Goal: Task Accomplishment & Management: Manage account settings

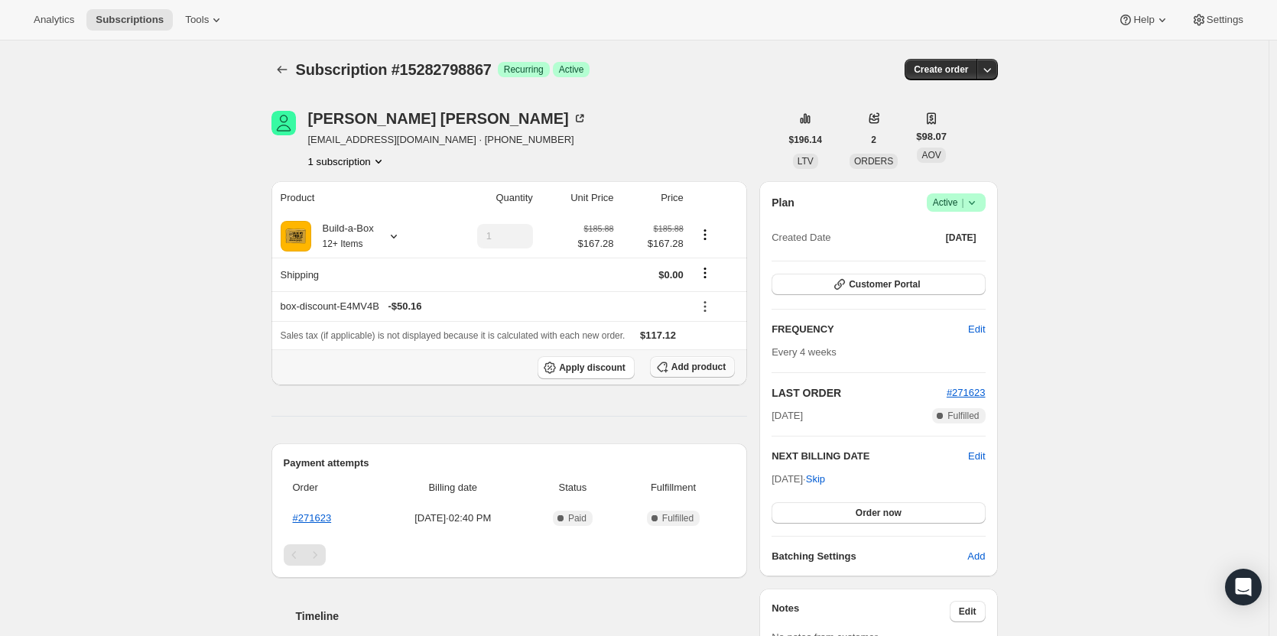
click at [684, 371] on span "Add product" at bounding box center [698, 367] width 54 height 12
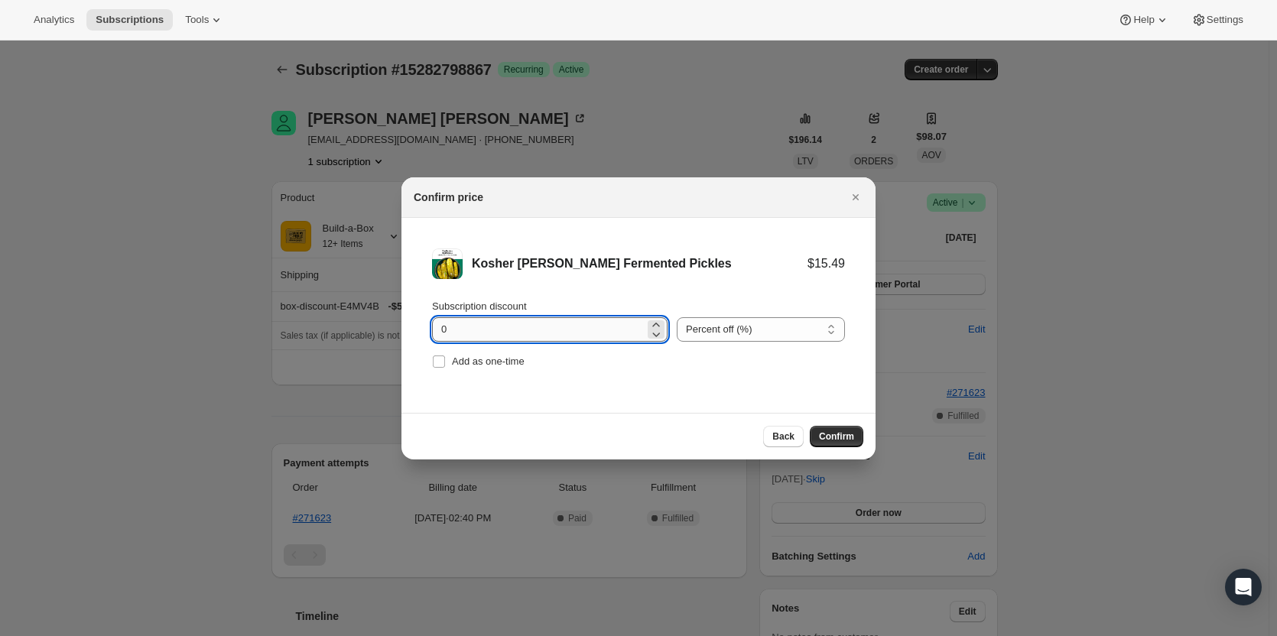
click at [512, 326] on input "0" at bounding box center [538, 329] width 213 height 24
type input "100"
click at [509, 366] on span "Add as one-time" at bounding box center [488, 361] width 73 height 11
click at [445, 366] on input "Add as one-time" at bounding box center [439, 362] width 12 height 12
checkbox input "true"
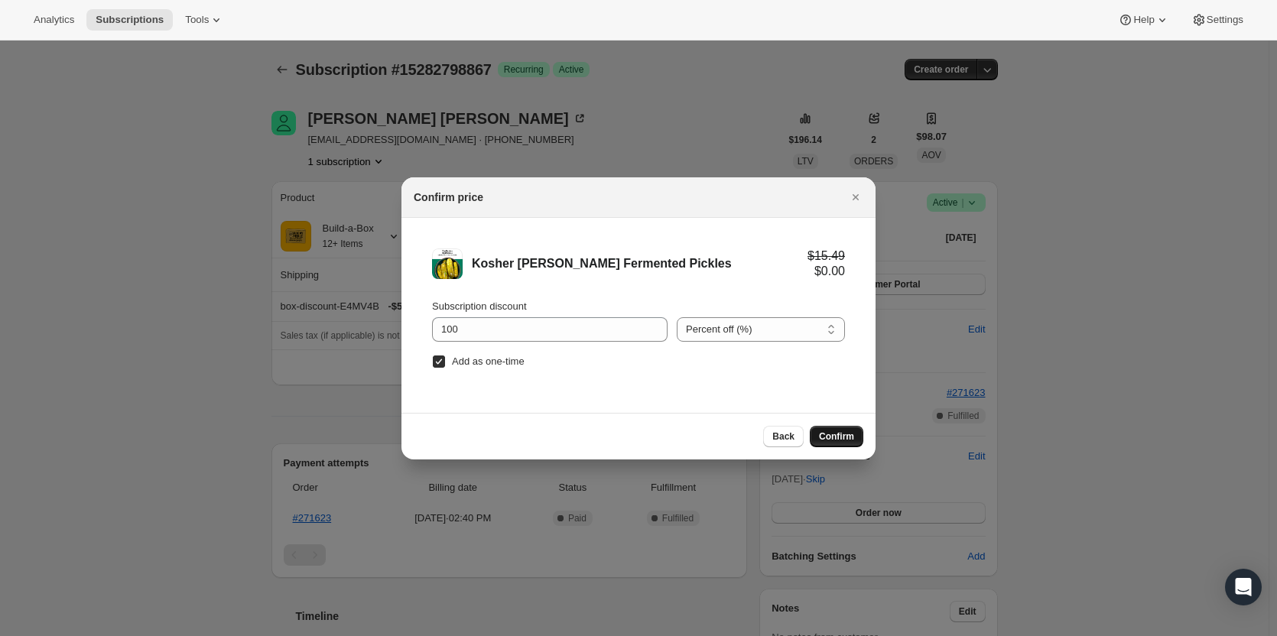
click at [827, 431] on span "Confirm" at bounding box center [836, 437] width 35 height 12
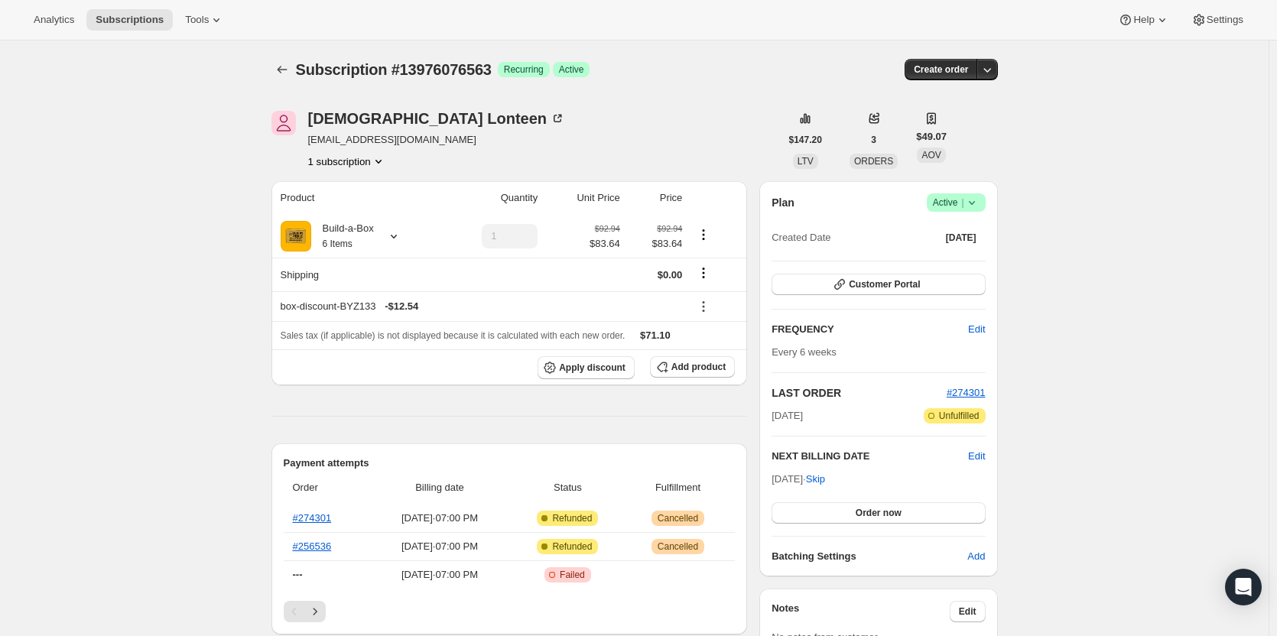
click at [961, 202] on span "Active |" at bounding box center [956, 202] width 47 height 15
click at [959, 267] on button "Cancel subscription" at bounding box center [961, 258] width 96 height 24
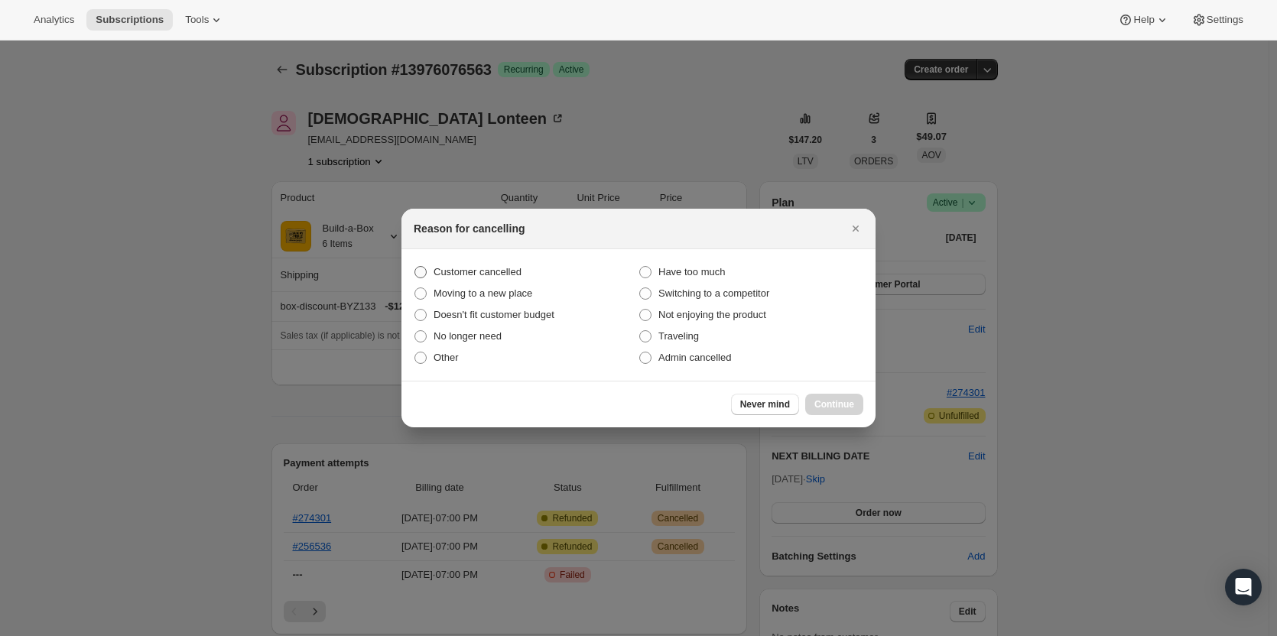
click at [490, 267] on span "Customer cancelled" at bounding box center [478, 271] width 88 height 11
click at [415, 267] on input "Customer cancelled" at bounding box center [414, 266] width 1 height 1
radio input "true"
click at [831, 401] on span "Continue" at bounding box center [834, 404] width 40 height 12
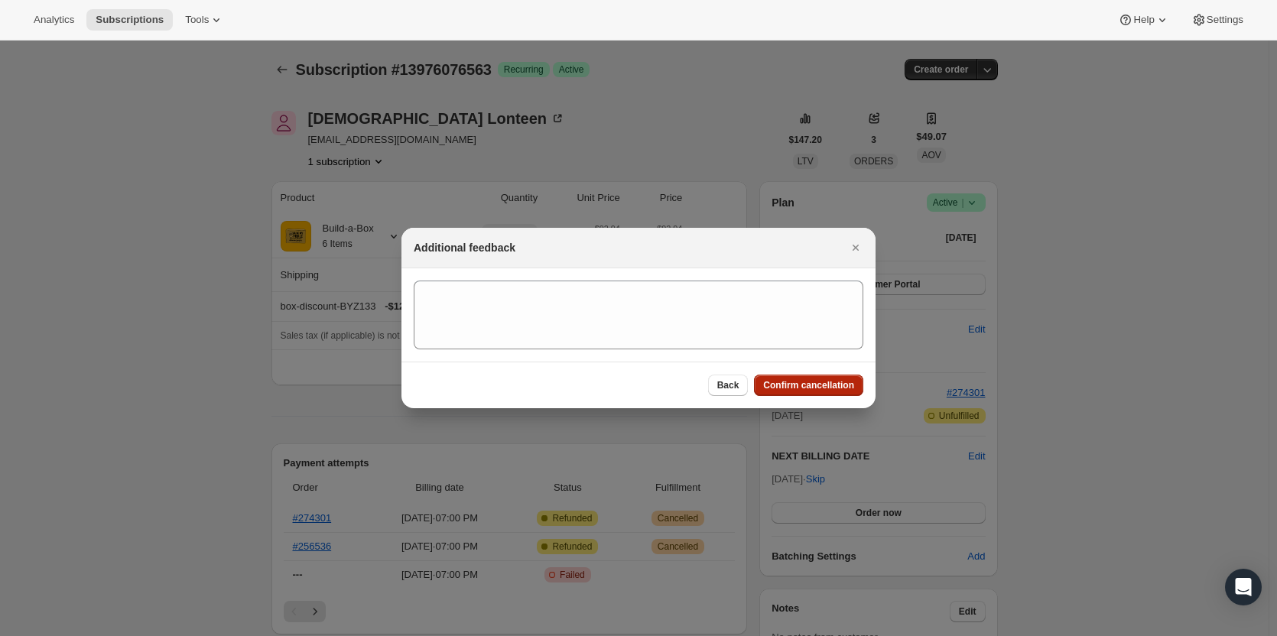
click at [820, 378] on button "Confirm cancellation" at bounding box center [808, 385] width 109 height 21
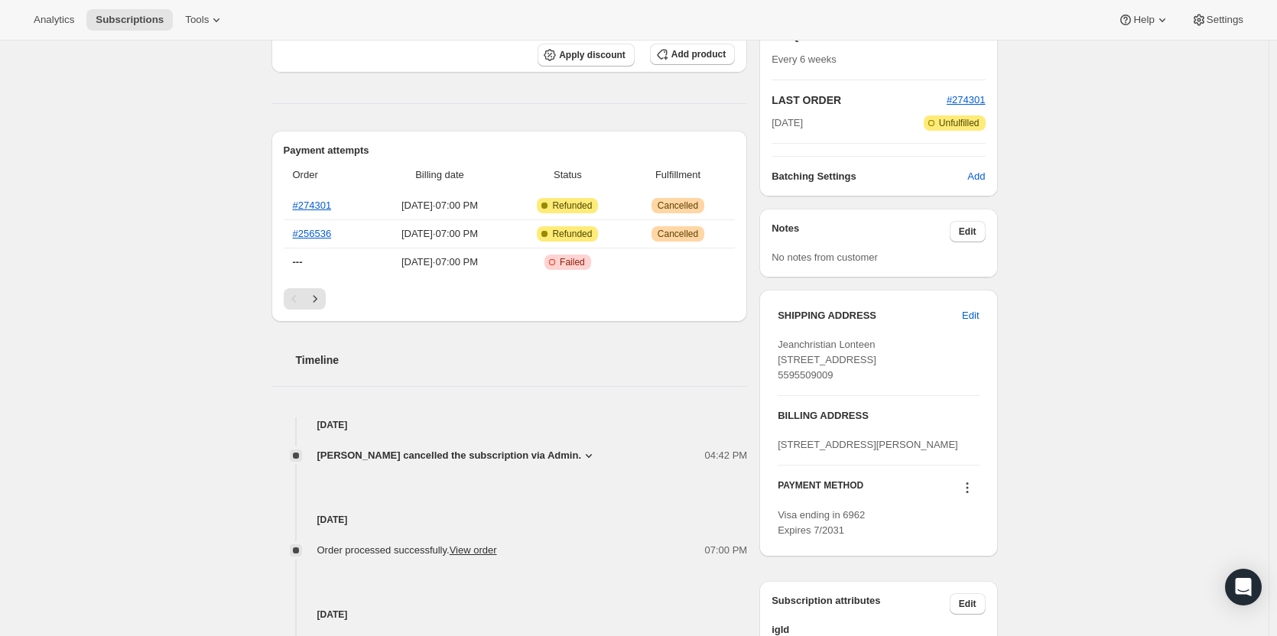
scroll to position [382, 0]
click at [311, 233] on link "#256536" at bounding box center [312, 234] width 39 height 11
